Goal: Task Accomplishment & Management: Use online tool/utility

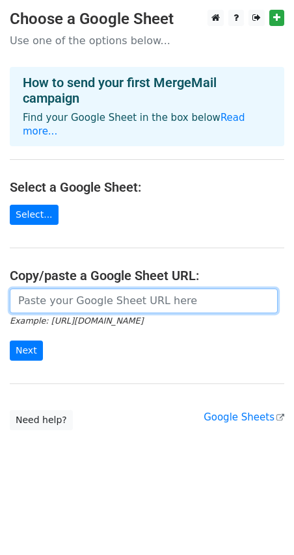
click at [70, 290] on input "url" at bounding box center [144, 301] width 268 height 25
paste input "https://docs.google.com/spreadsheets/d/1trGAUWSZ2PanuXa3Qd8-cSaN2qAd72wKAQsBkGw…"
type input "https://docs.google.com/spreadsheets/d/1trGAUWSZ2PanuXa3Qd8-cSaN2qAd72wKAQsBkGw…"
click at [68, 291] on input "url" at bounding box center [144, 301] width 268 height 25
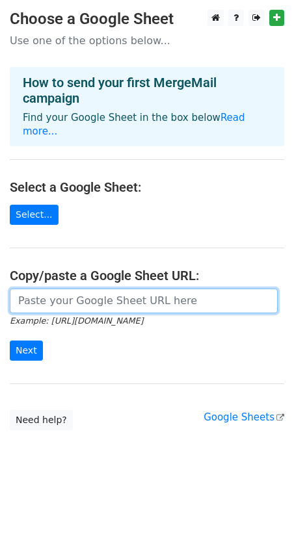
paste input "https://docs.google.com/spreadsheets/d/1trGAUWSZ2PanuXa3Qd8-cSaN2qAd72wKAQsBkGw…"
type input "https://docs.google.com/spreadsheets/d/1trGAUWSZ2PanuXa3Qd8-cSaN2qAd72wKAQsBkGw…"
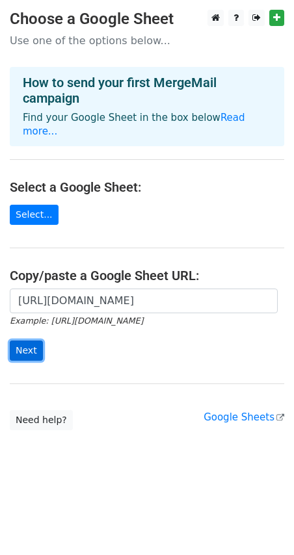
scroll to position [0, 0]
click at [29, 341] on input "Next" at bounding box center [26, 351] width 33 height 20
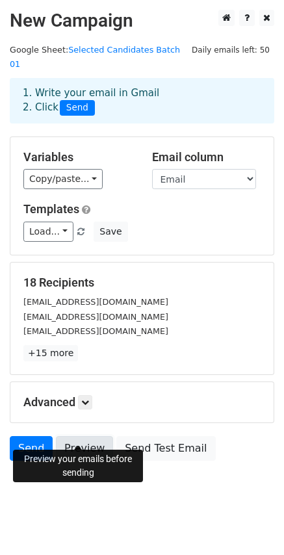
click at [84, 436] on link "Preview" at bounding box center [84, 448] width 57 height 25
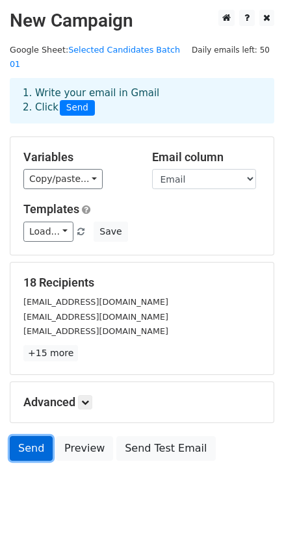
click at [28, 436] on link "Send" at bounding box center [31, 448] width 43 height 25
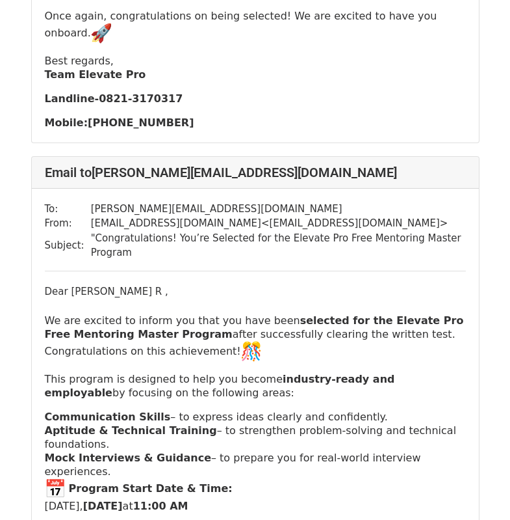
scroll to position [8207, 0]
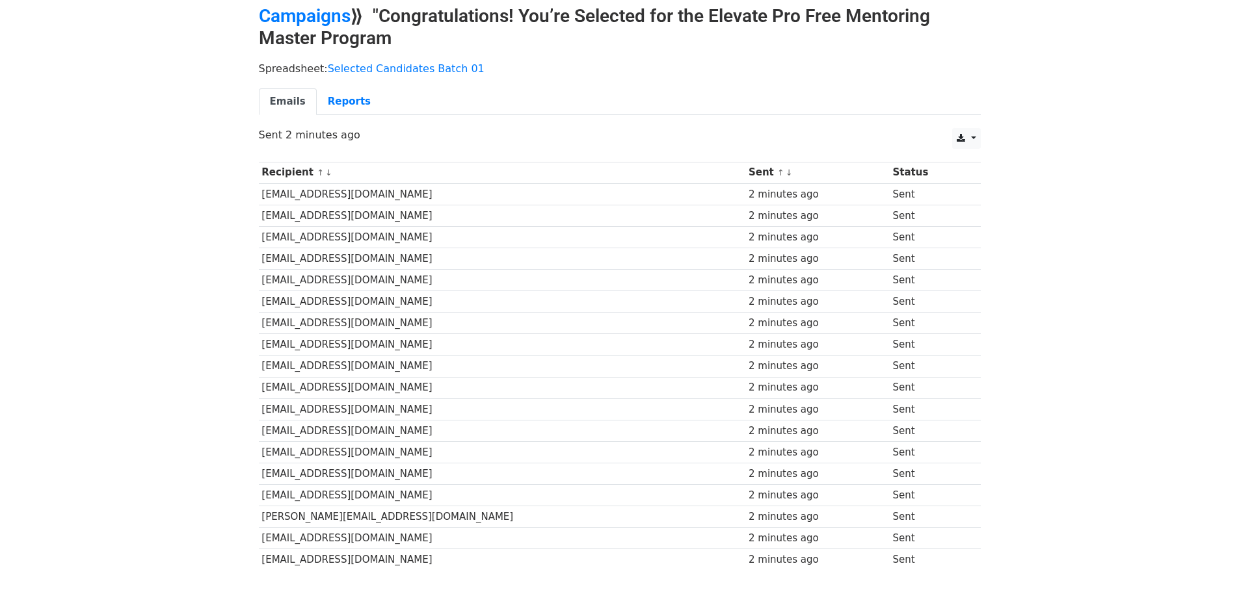
scroll to position [57, 0]
